Goal: Task Accomplishment & Management: Manage account settings

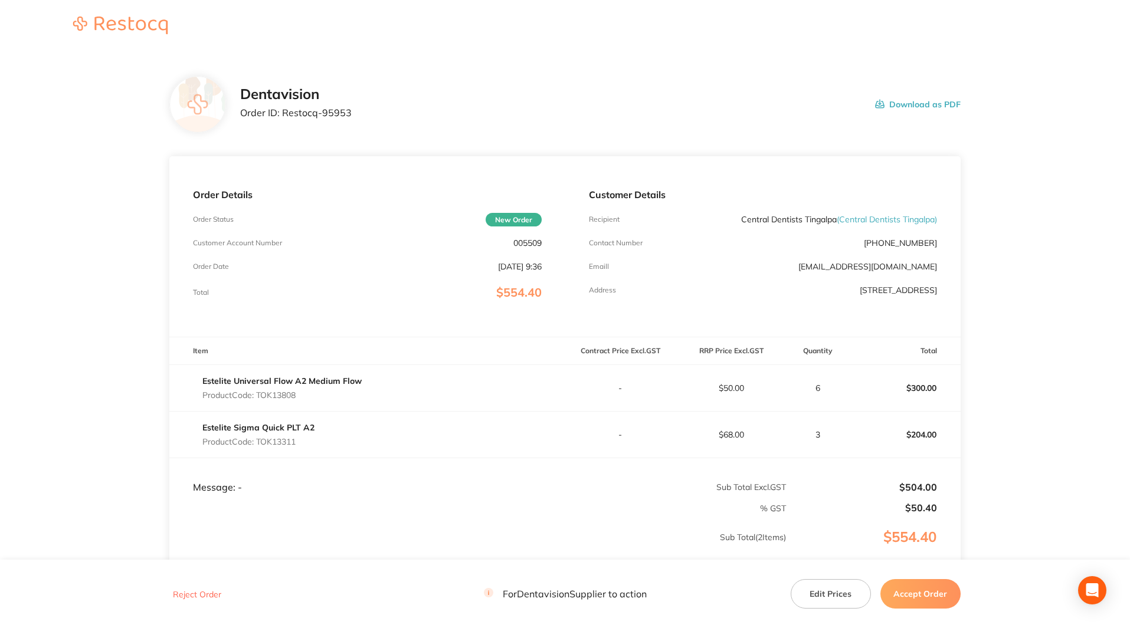
click at [922, 589] on button "Accept Order" at bounding box center [920, 593] width 80 height 29
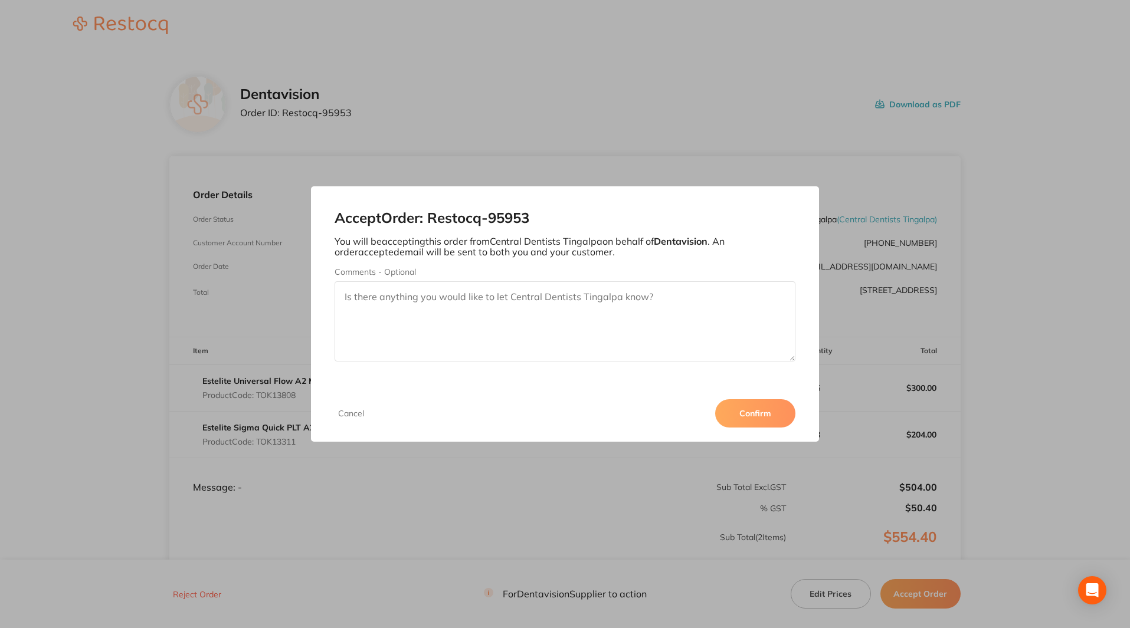
click at [762, 411] on button "Confirm" at bounding box center [755, 413] width 80 height 28
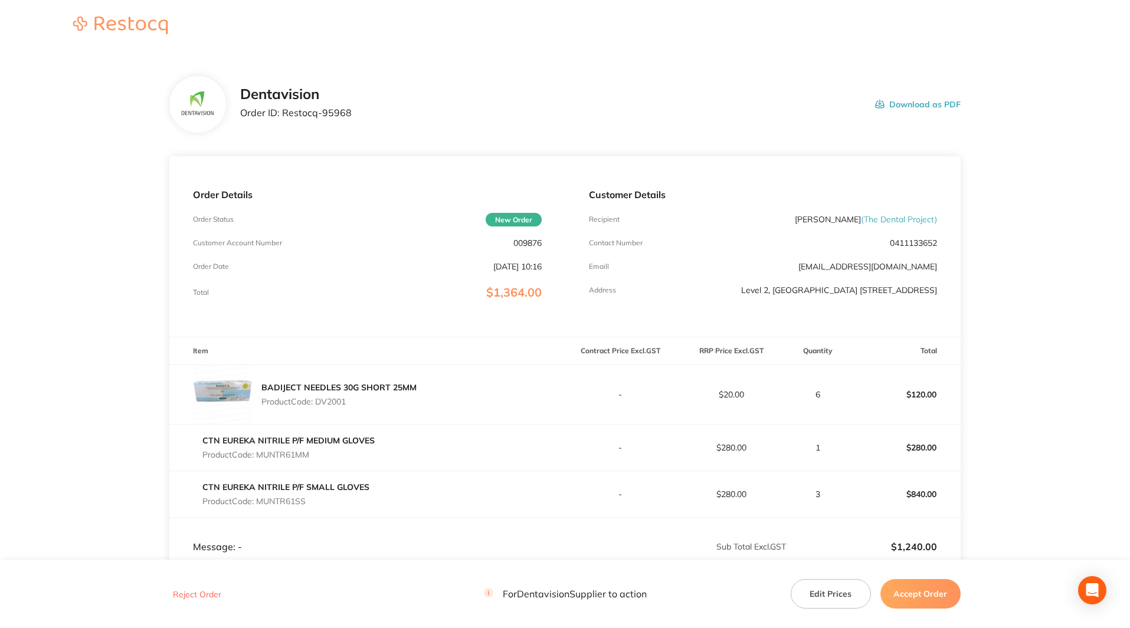
click at [934, 585] on button "Accept Order" at bounding box center [920, 593] width 80 height 29
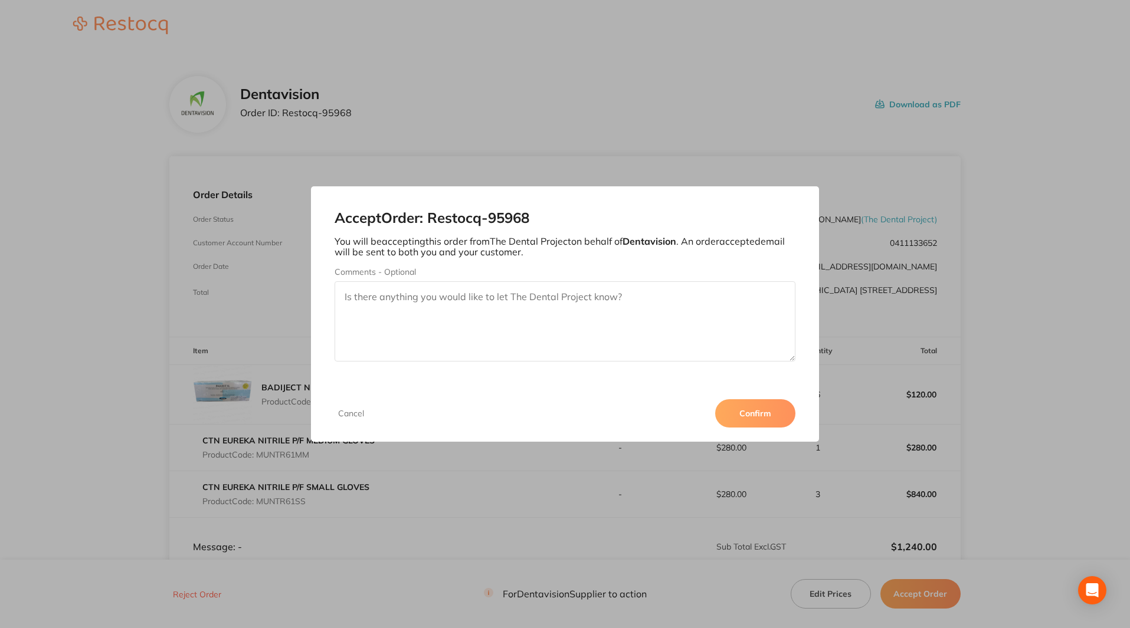
click at [728, 415] on button "Confirm" at bounding box center [755, 413] width 80 height 28
